Goal: Task Accomplishment & Management: Complete application form

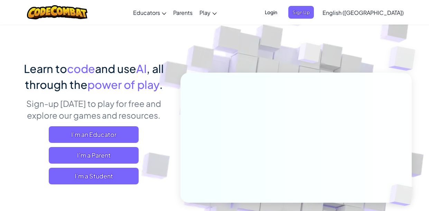
scroll to position [25, 0]
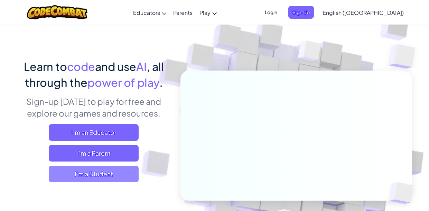
click at [112, 170] on span "I'm a Student" at bounding box center [94, 174] width 90 height 17
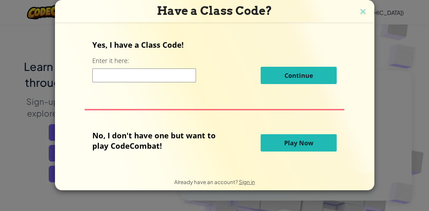
click at [152, 77] on input at bounding box center [144, 75] width 104 height 14
type input "RiceCookJump"
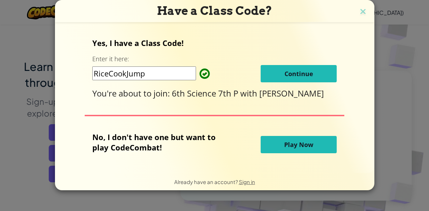
click at [292, 76] on span "Continue" at bounding box center [298, 73] width 29 height 8
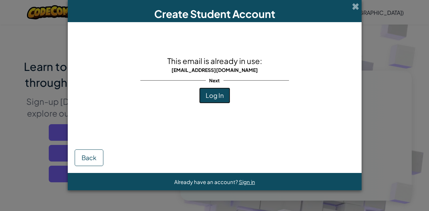
click at [209, 96] on span "Log In" at bounding box center [215, 95] width 18 height 8
